Goal: Navigation & Orientation: Find specific page/section

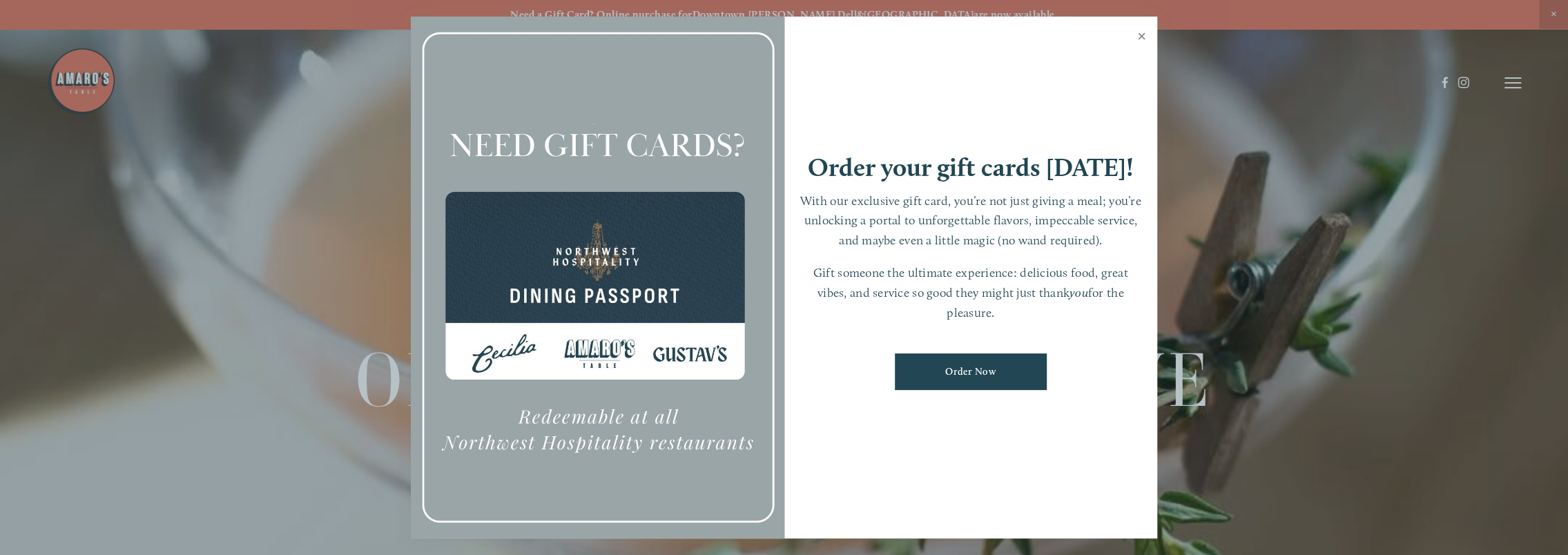
click at [1137, 35] on link "Close" at bounding box center [1141, 38] width 27 height 39
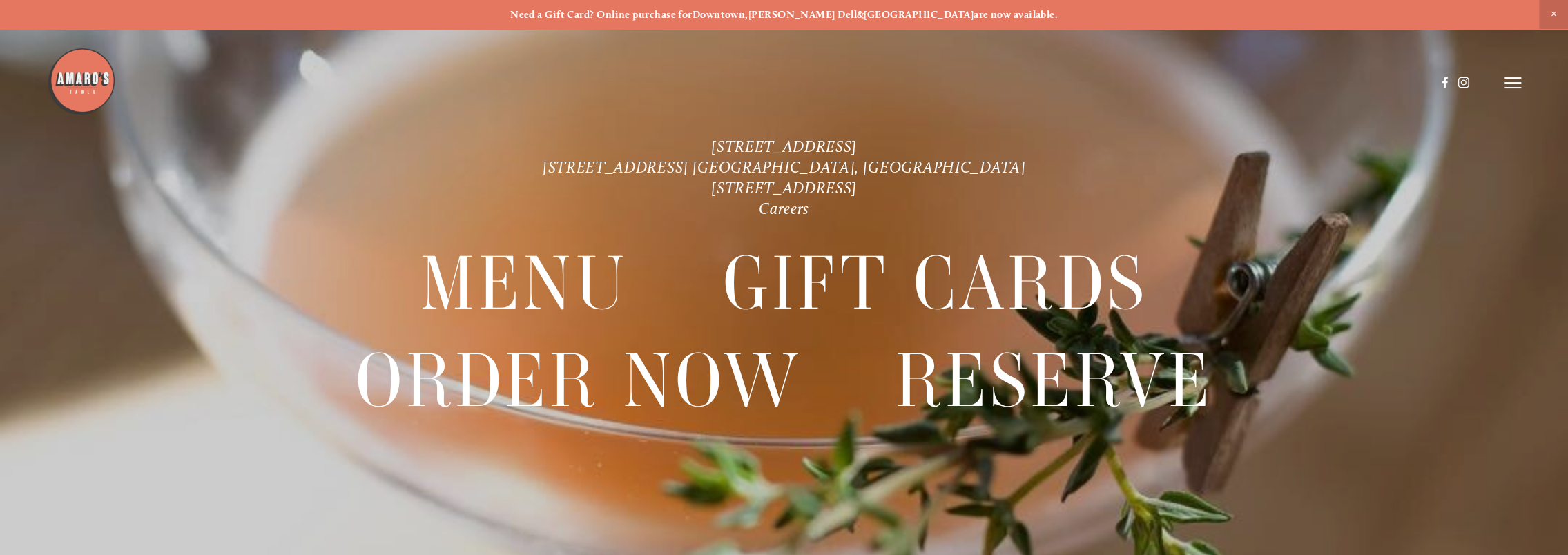
click at [1510, 81] on icon at bounding box center [1512, 82] width 17 height 12
click at [1203, 81] on span "Menu" at bounding box center [1206, 82] width 28 height 13
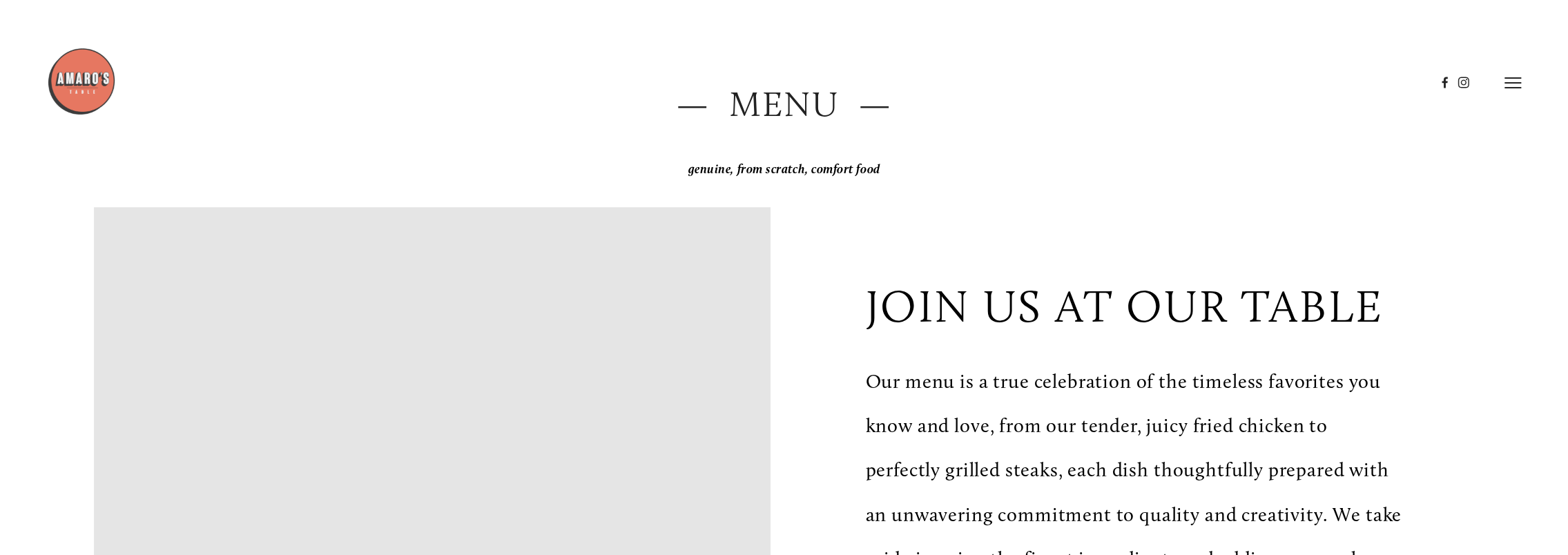
scroll to position [138, 0]
